Goal: Navigation & Orientation: Find specific page/section

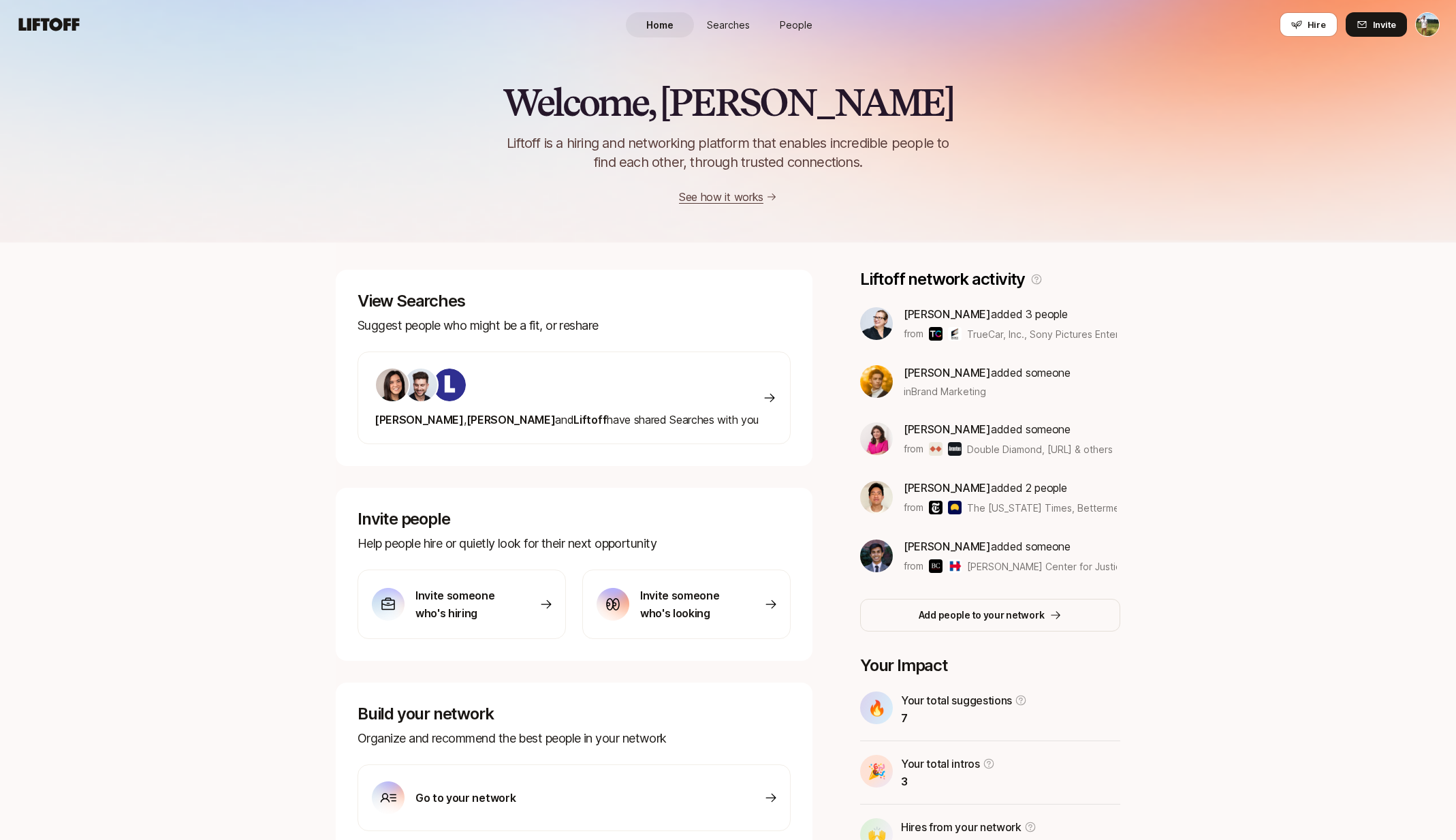
click at [784, 26] on span "People" at bounding box center [795, 24] width 32 height 14
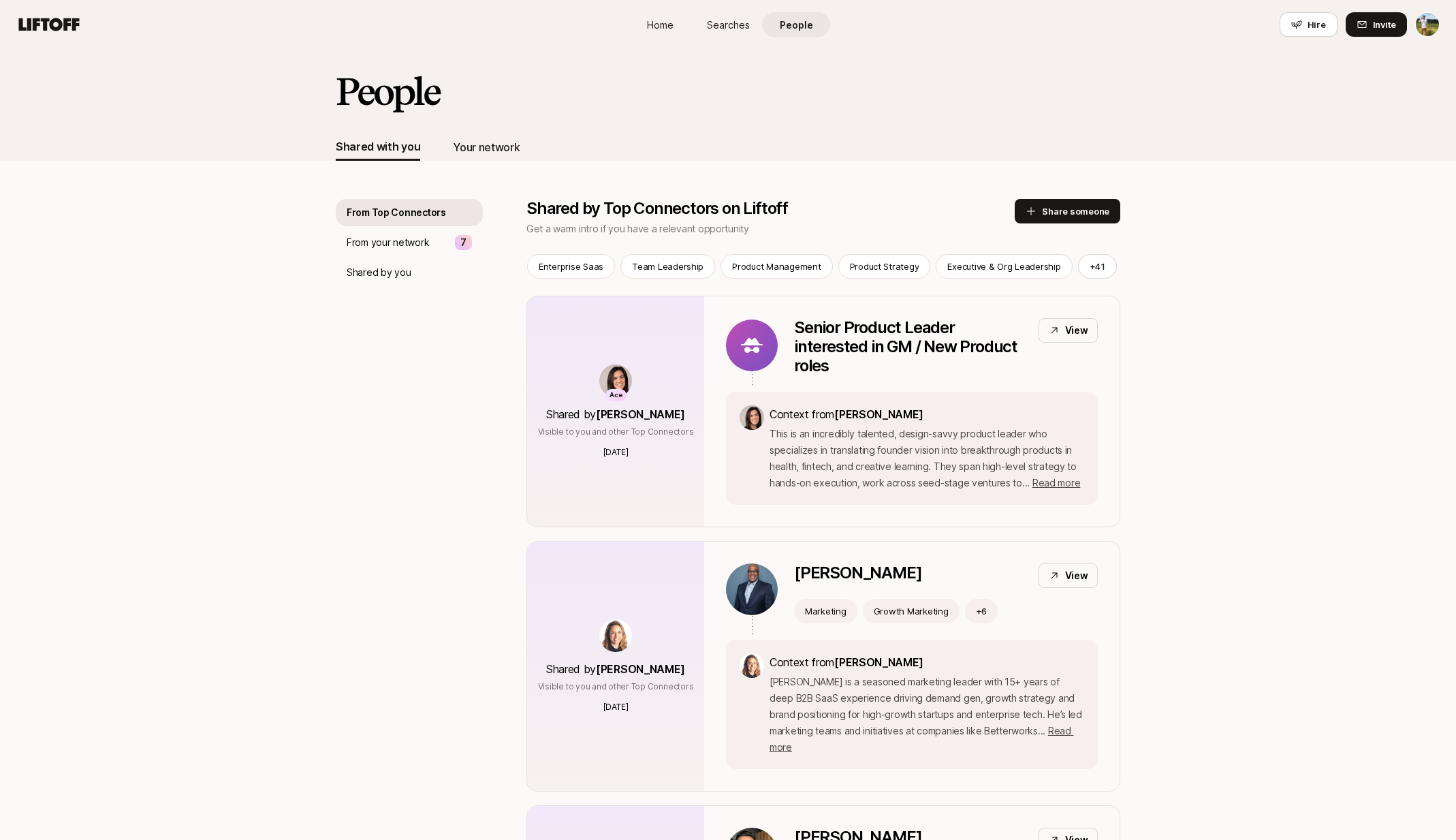
click at [486, 142] on div "Your network" at bounding box center [486, 147] width 66 height 17
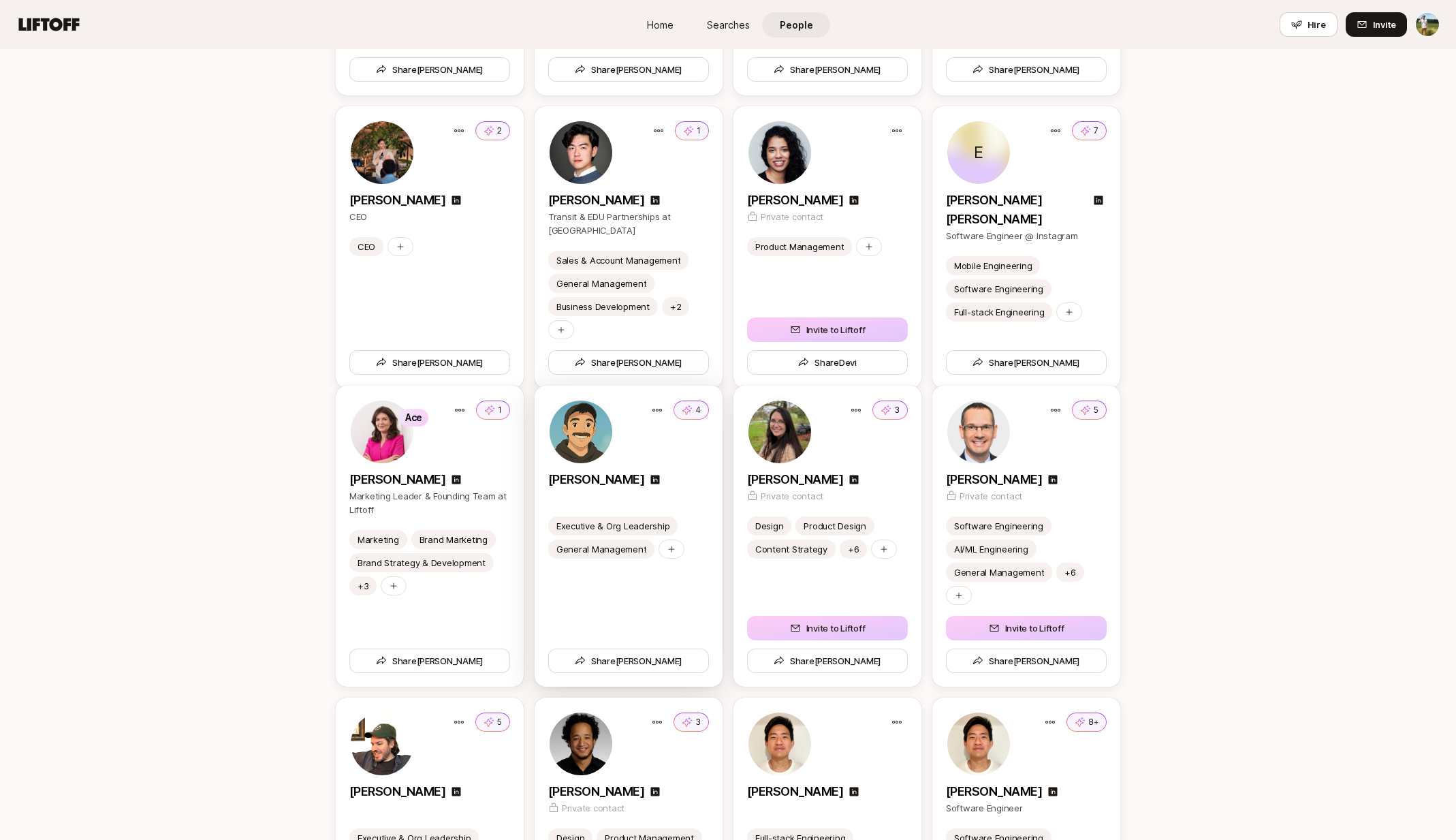
scroll to position [2749, 0]
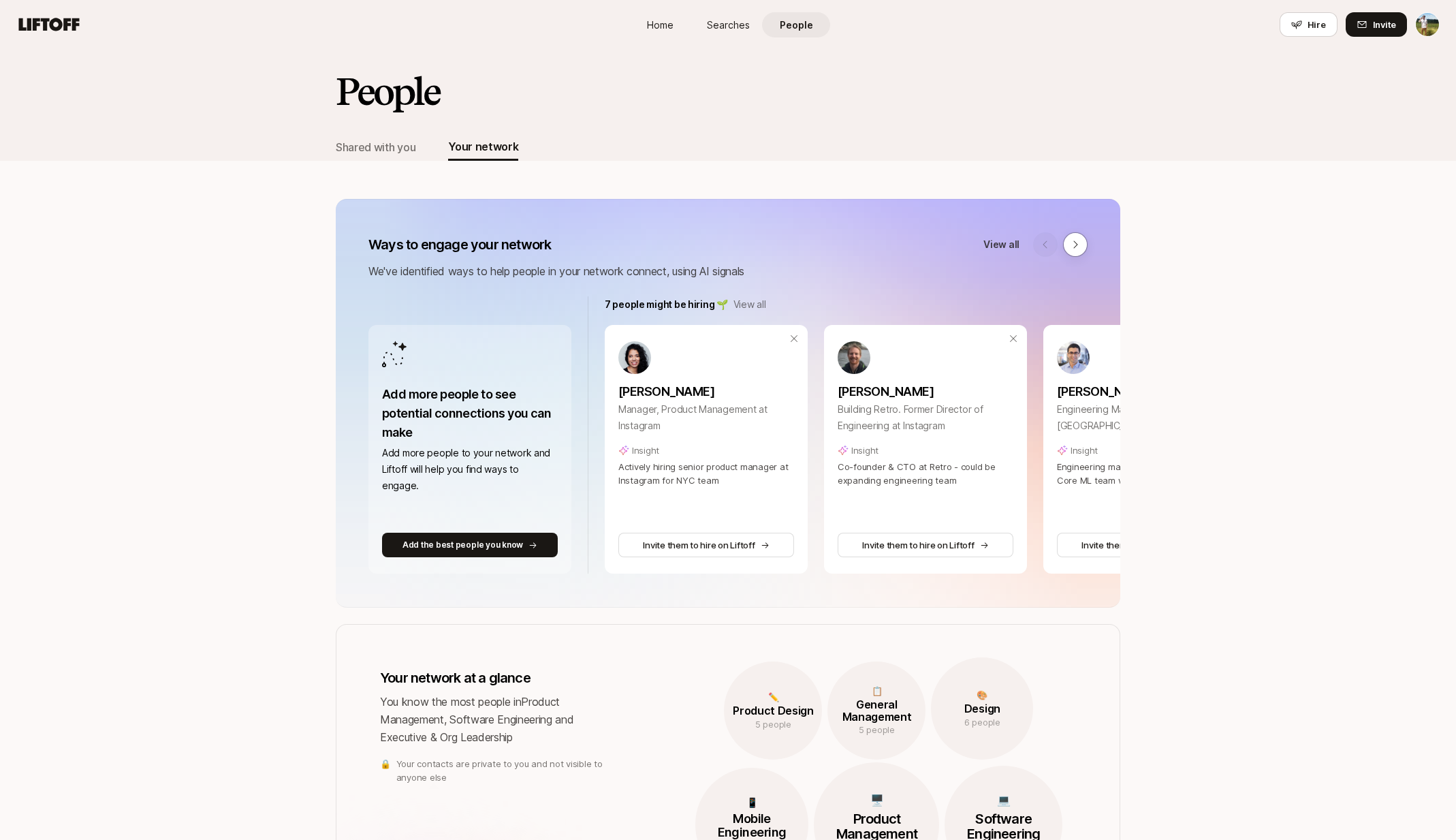
scroll to position [-15, 0]
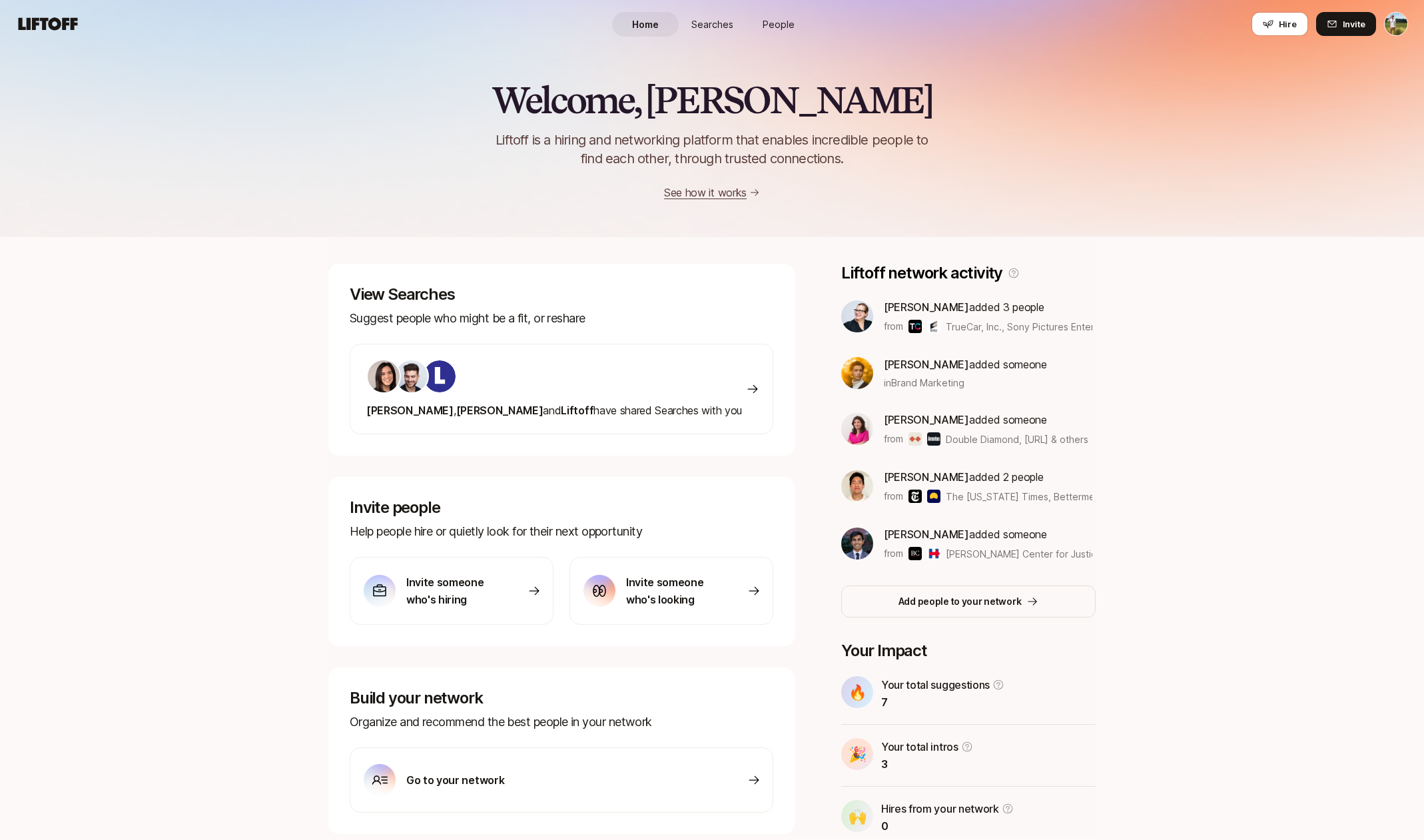
click at [710, 19] on span "Searches" at bounding box center [713, 24] width 42 height 14
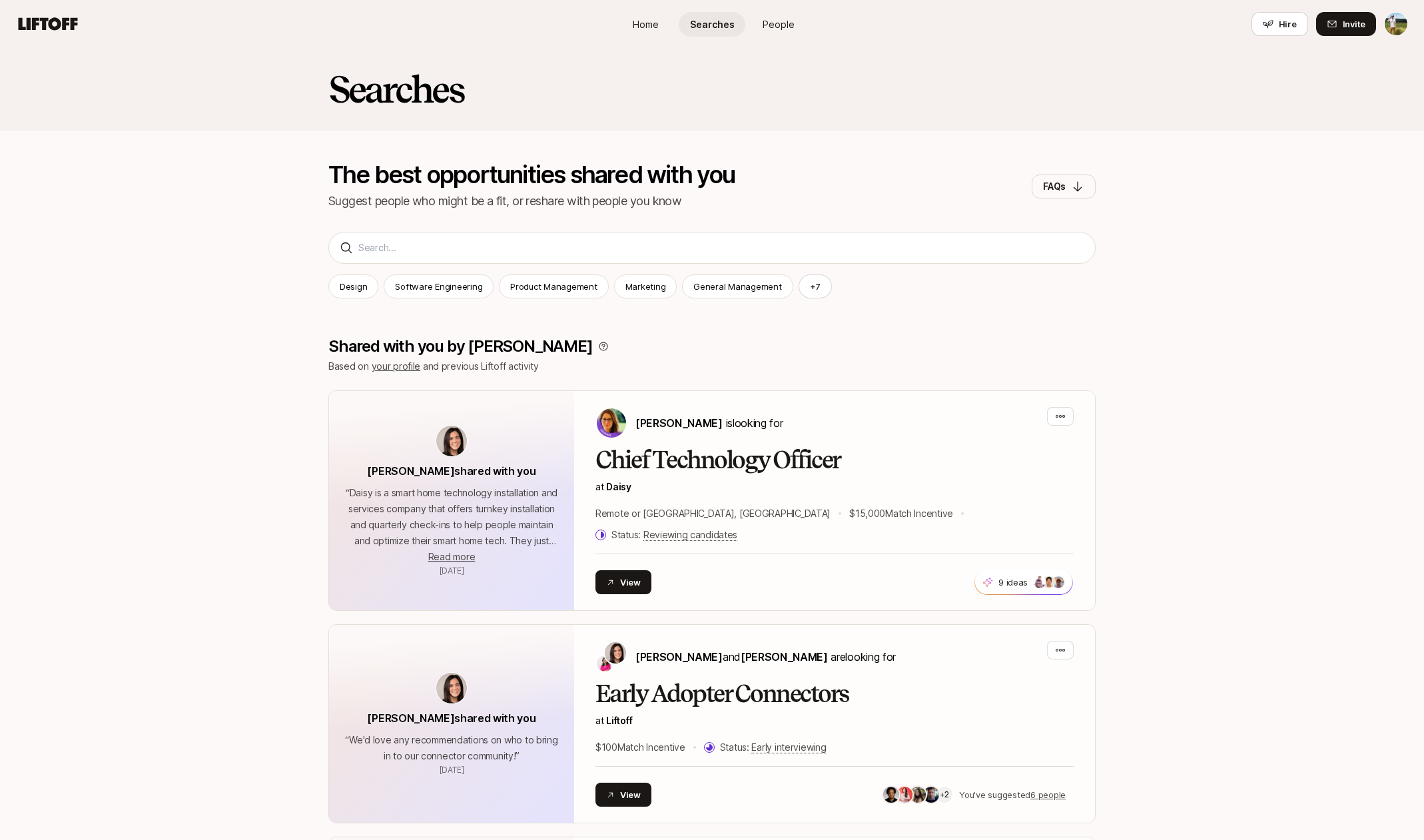
click at [632, 19] on span "Home" at bounding box center [645, 24] width 26 height 14
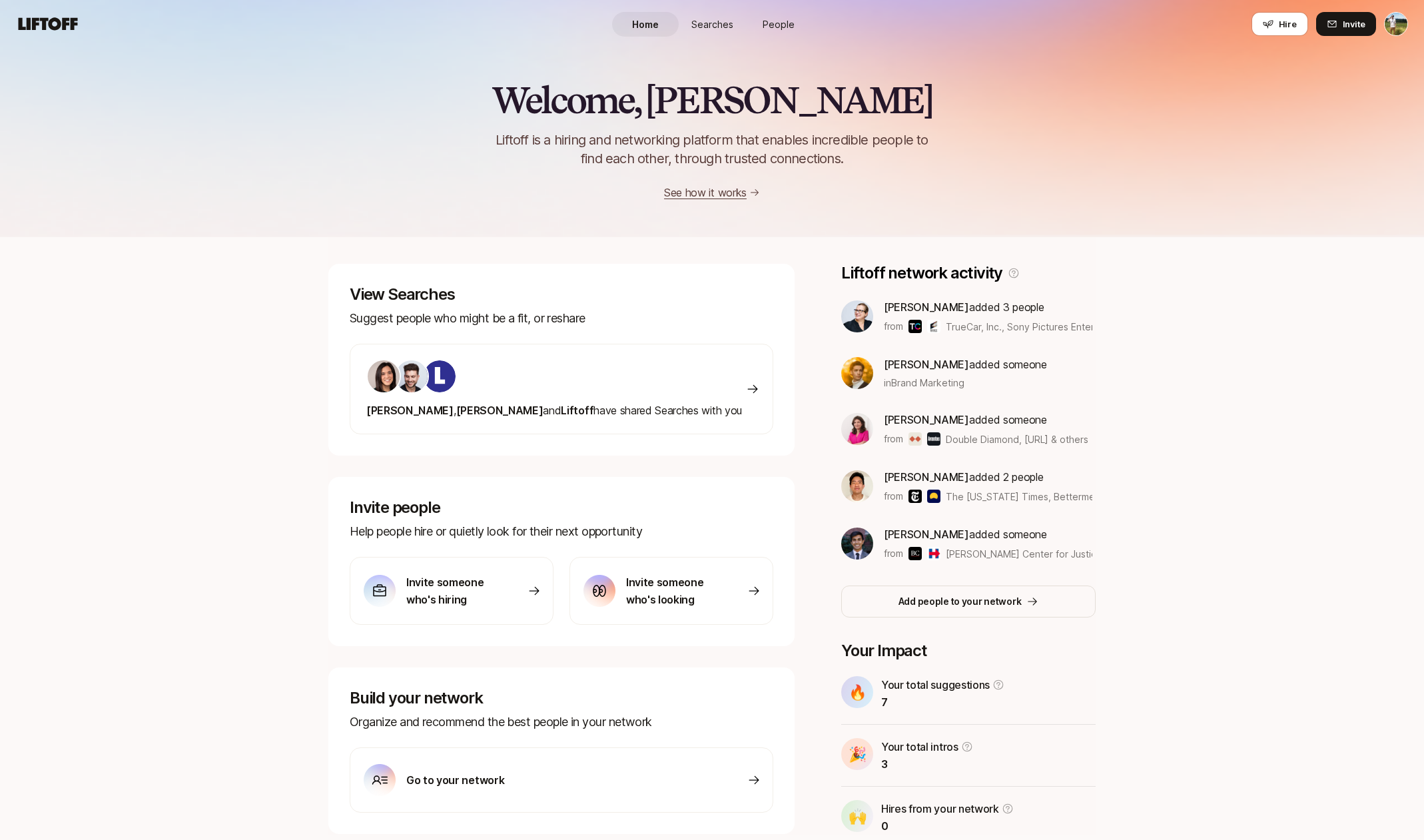
click at [788, 28] on span "People" at bounding box center [778, 24] width 32 height 14
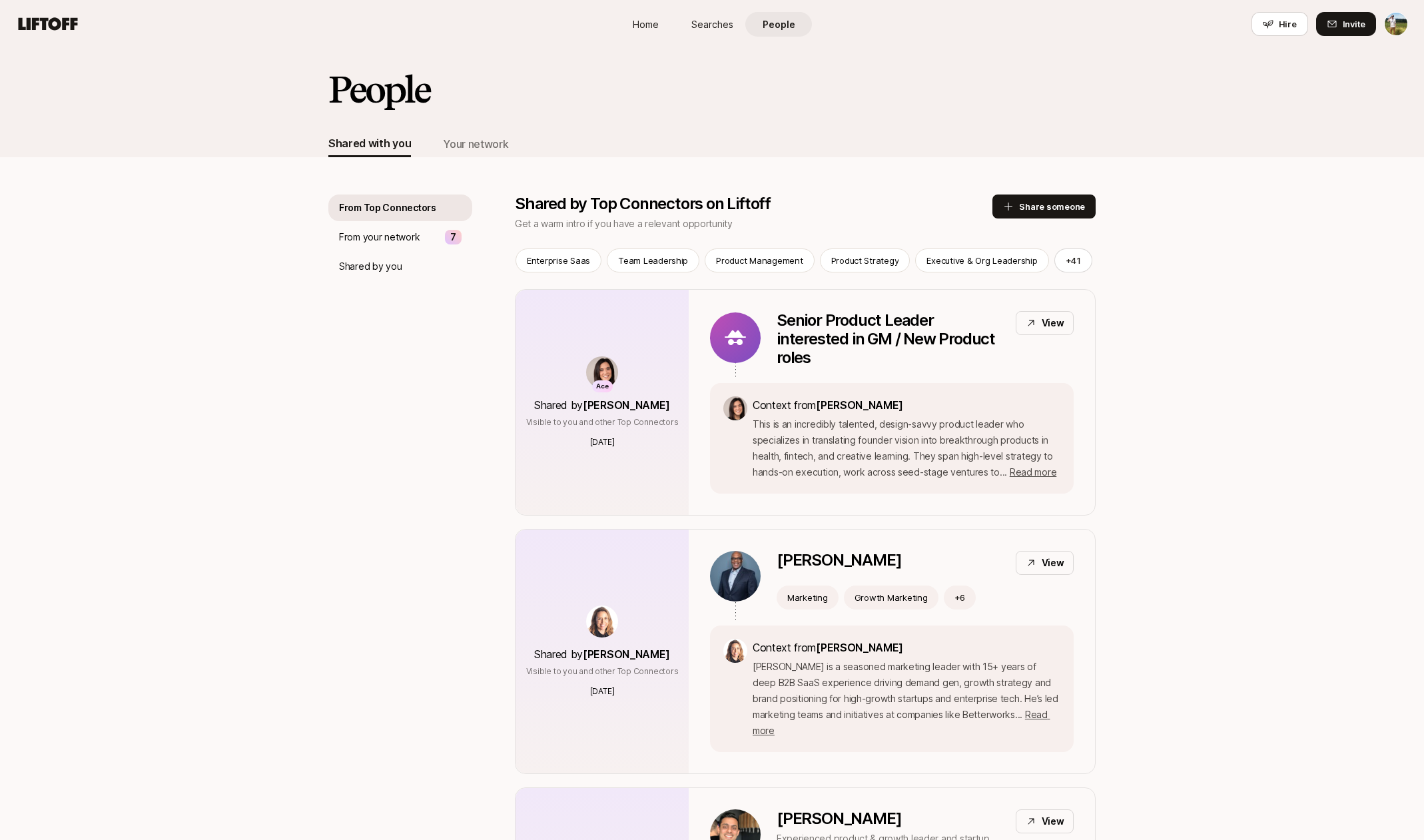
click at [641, 17] on span "Home" at bounding box center [645, 24] width 26 height 14
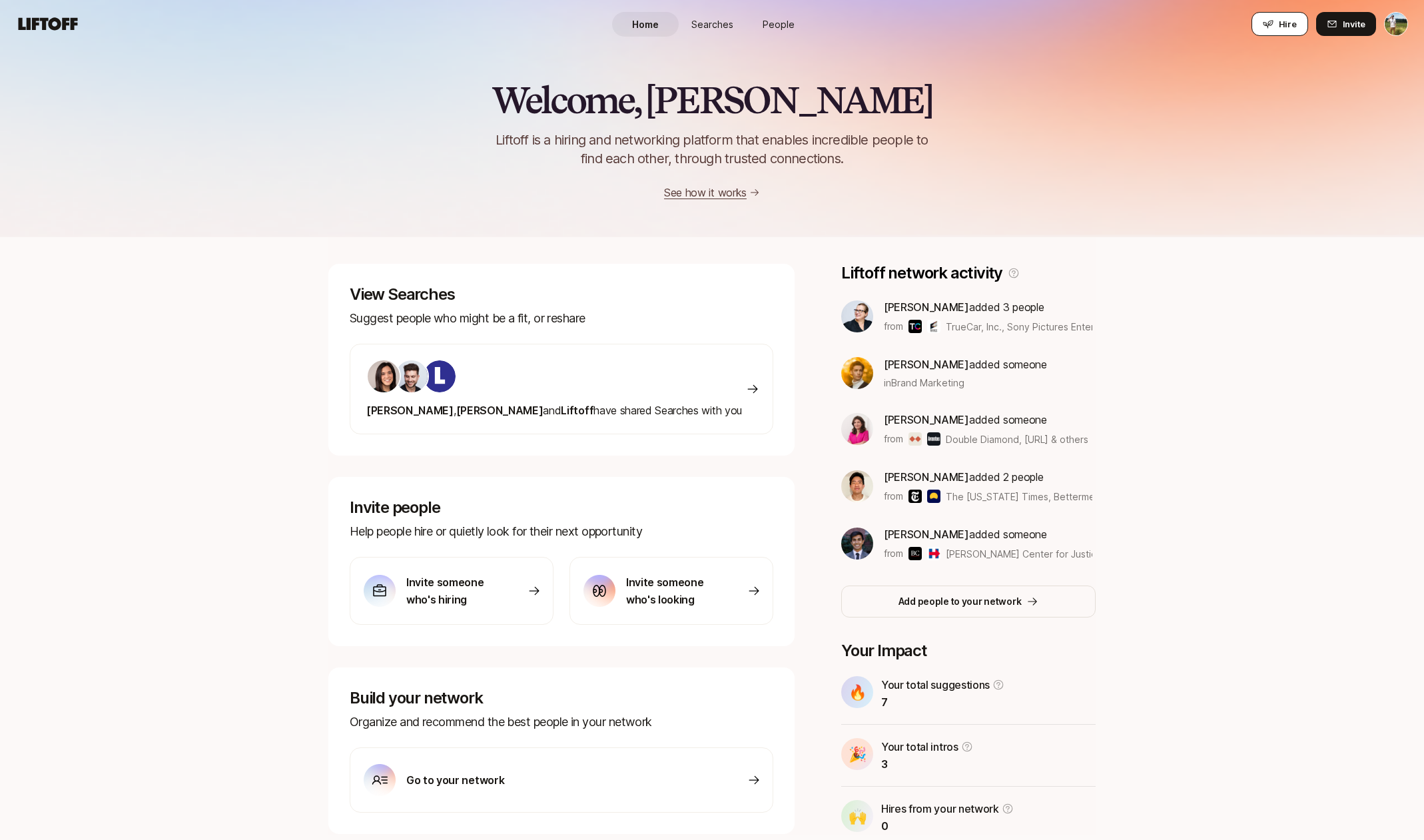
click at [1296, 18] on span "Hire" at bounding box center [1288, 24] width 18 height 13
